Goal: Use online tool/utility: Utilize a website feature to perform a specific function

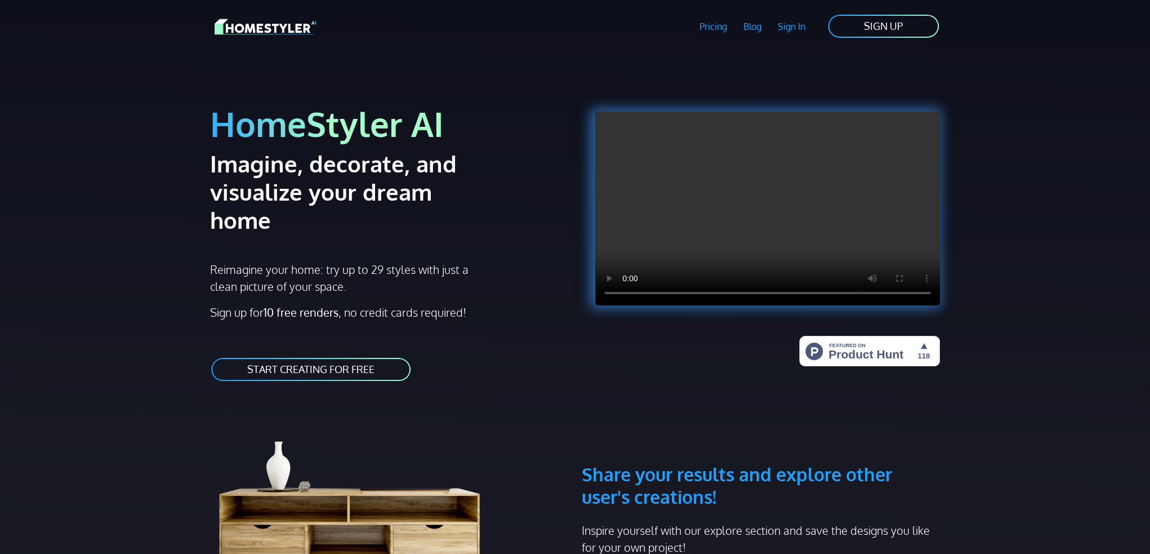
click at [334, 357] on link "START CREATING FOR FREE" at bounding box center [311, 369] width 202 height 25
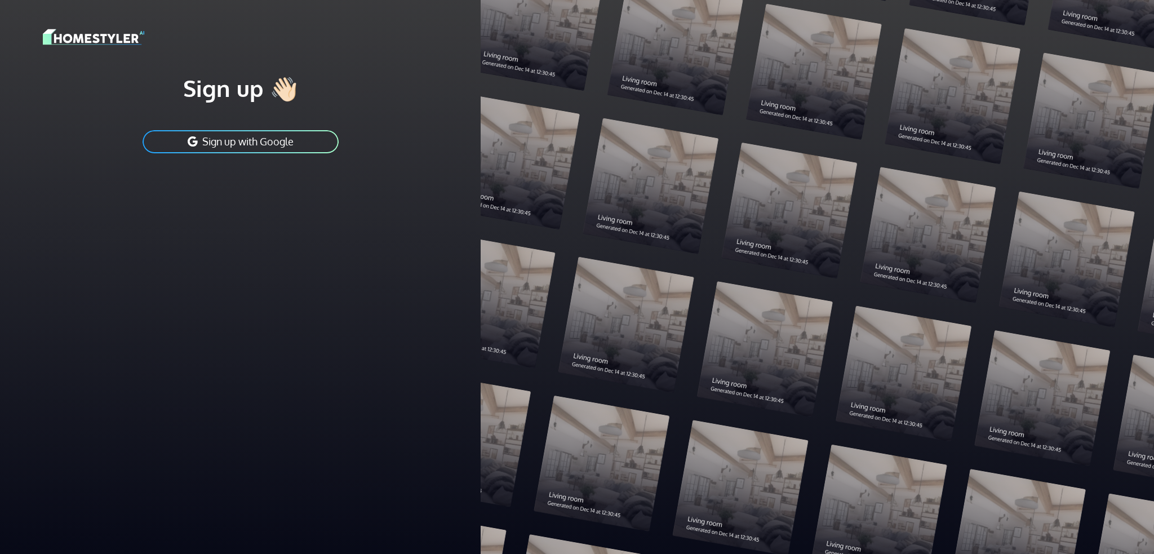
click at [253, 134] on button "Sign up with Google" at bounding box center [240, 141] width 198 height 25
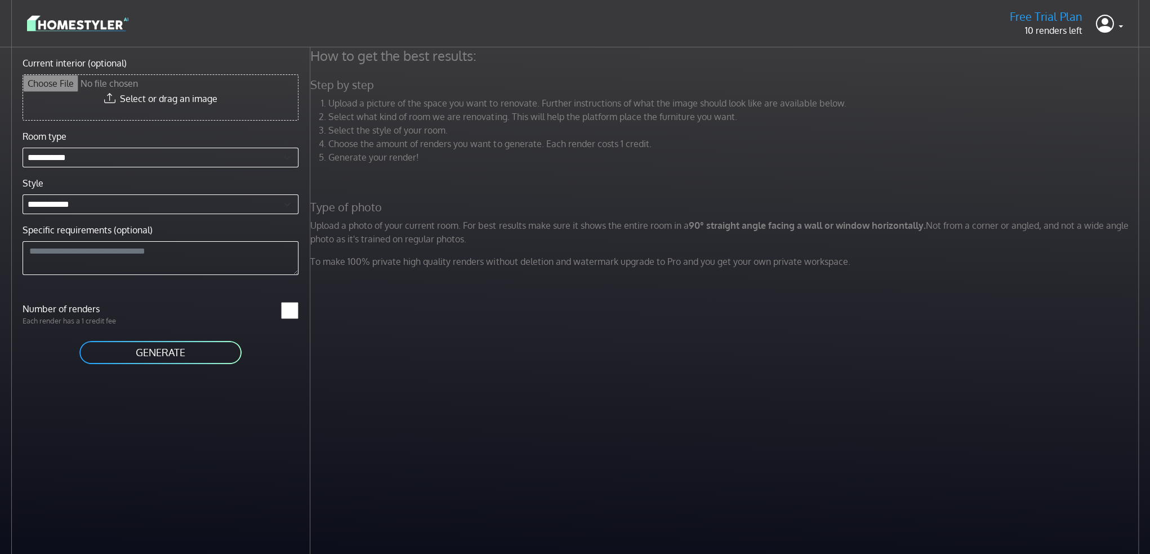
click at [168, 354] on button "GENERATE" at bounding box center [160, 352] width 165 height 25
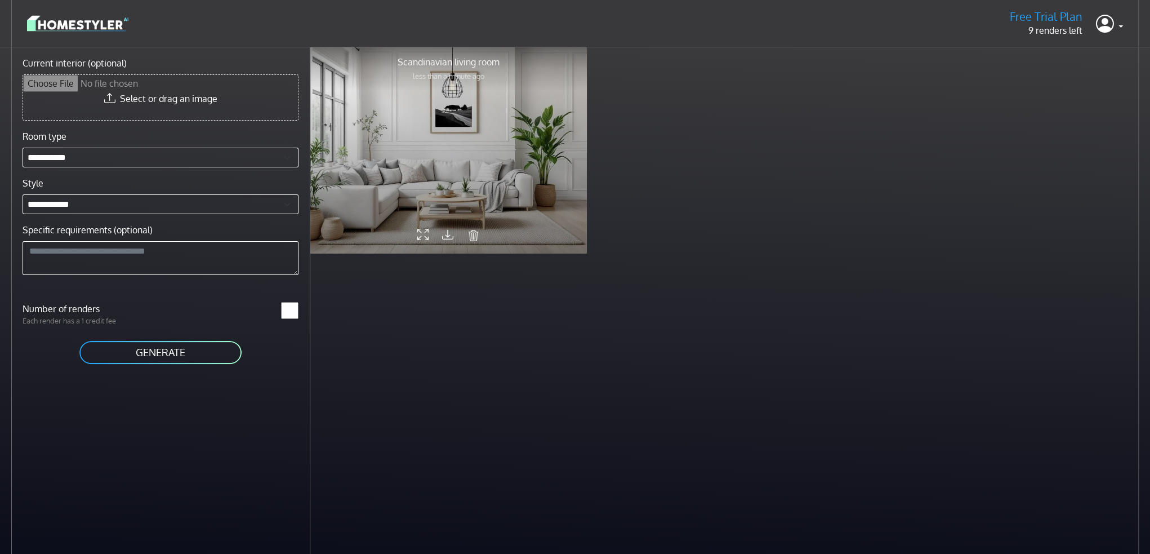
click at [451, 199] on div at bounding box center [448, 149] width 277 height 207
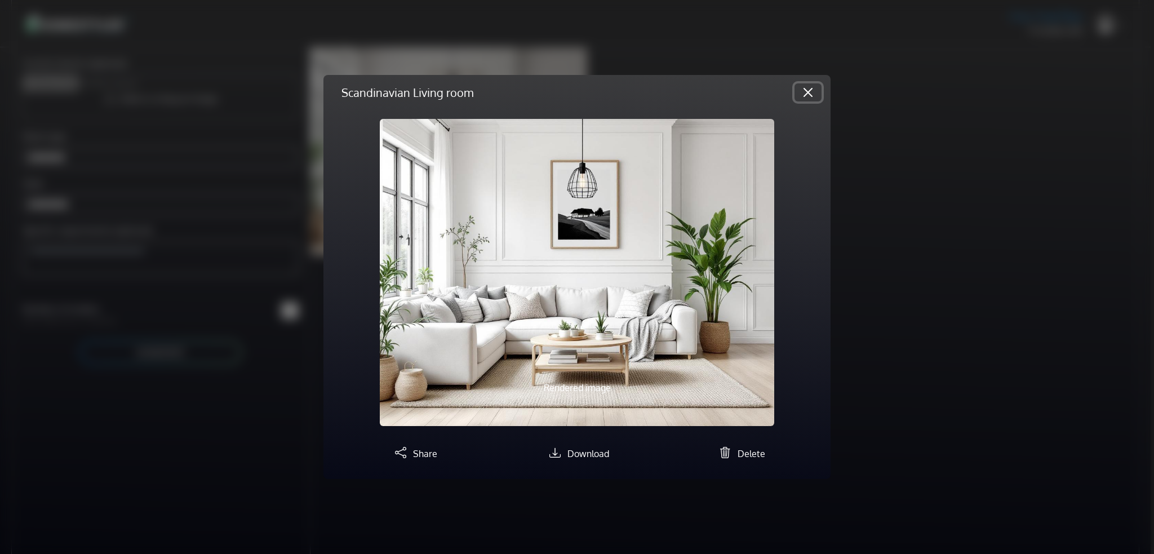
click at [810, 92] on button "Close" at bounding box center [807, 92] width 27 height 18
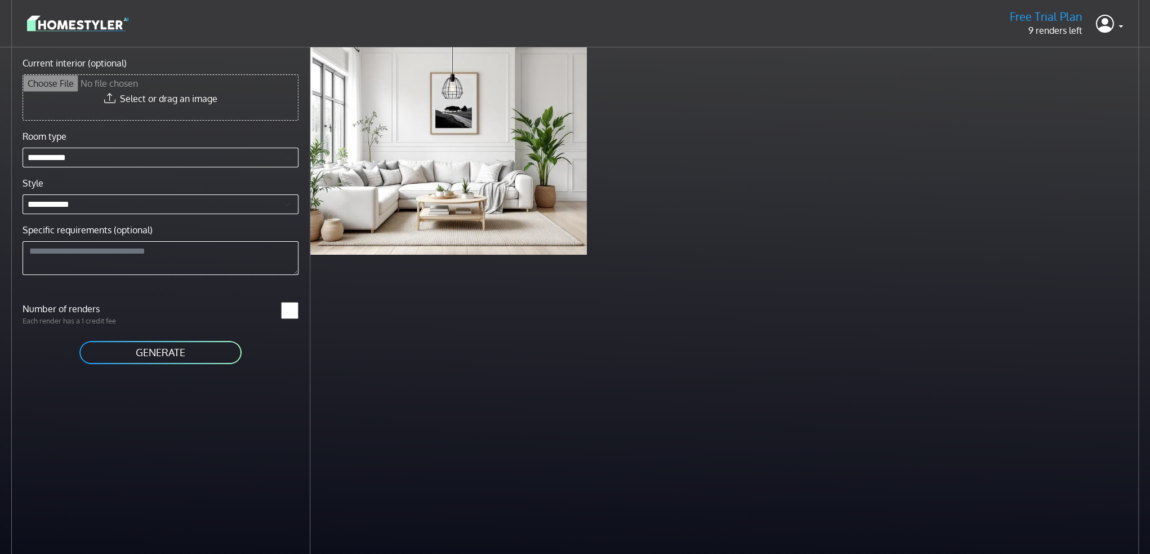
click at [1124, 24] on header "Free Trial Plan 9 renders left Profile Sign out" at bounding box center [575, 23] width 1150 height 47
click at [1119, 24] on link at bounding box center [1109, 23] width 27 height 27
click at [77, 23] on img at bounding box center [77, 24] width 101 height 20
click at [73, 21] on img at bounding box center [77, 24] width 101 height 20
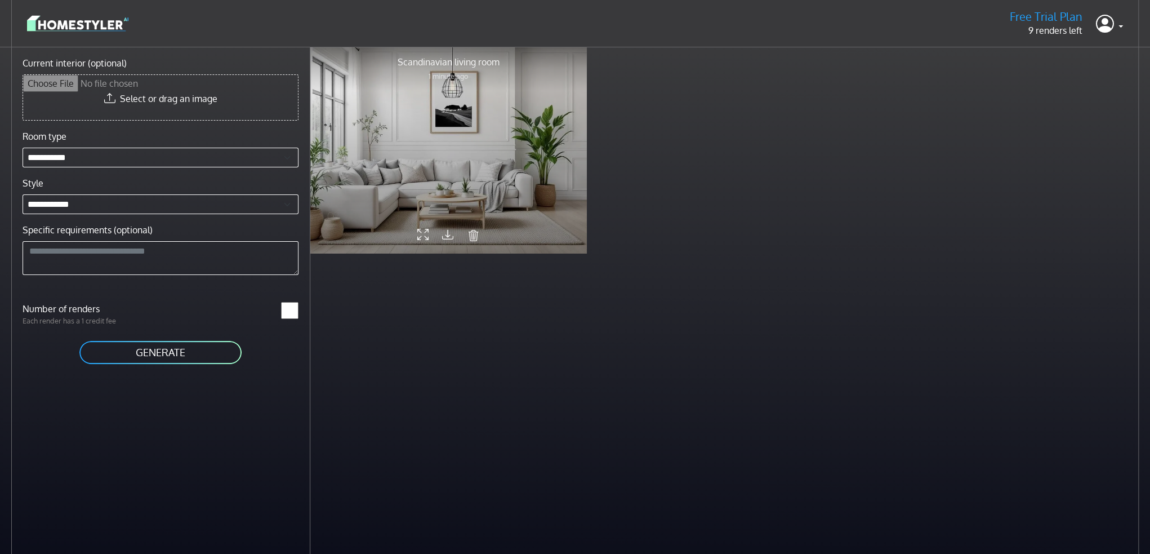
click at [446, 235] on icon at bounding box center [447, 233] width 11 height 15
